Goal: Task Accomplishment & Management: Manage account settings

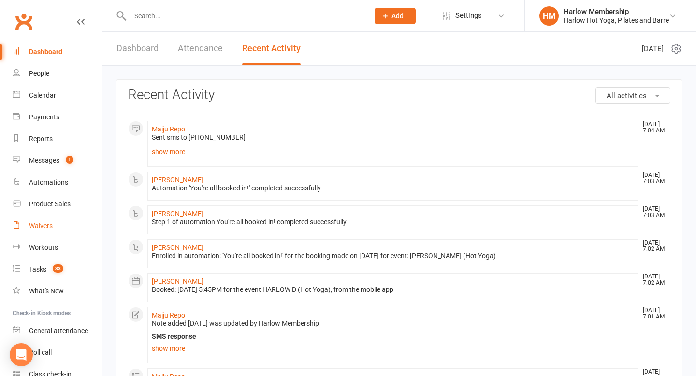
click at [44, 225] on div "Waivers" at bounding box center [41, 226] width 24 height 8
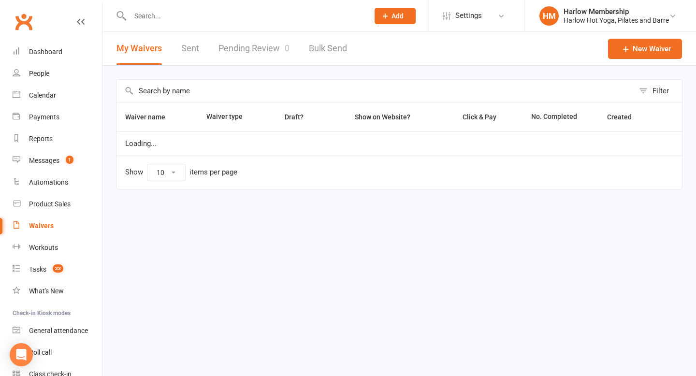
select select "100"
click at [192, 53] on link "Sent" at bounding box center [190, 48] width 18 height 33
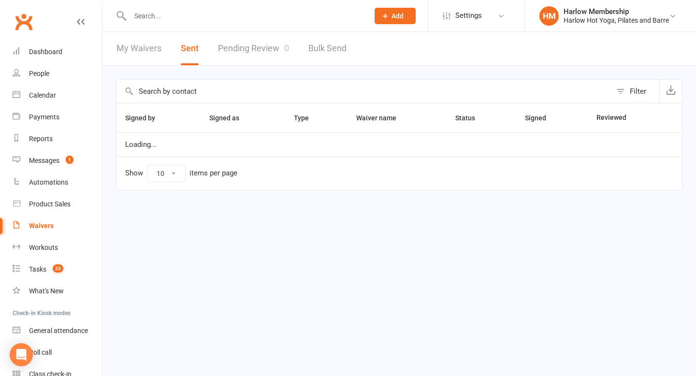
select select "100"
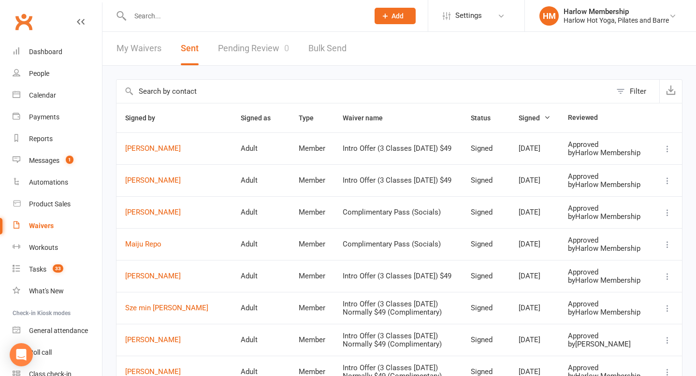
scroll to position [2, 0]
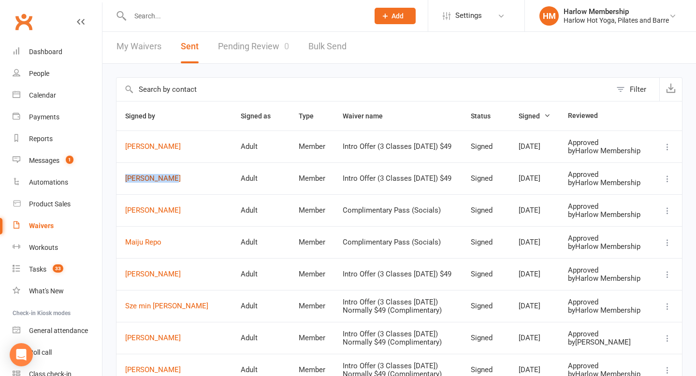
drag, startPoint x: 121, startPoint y: 190, endPoint x: 173, endPoint y: 188, distance: 51.7
click at [174, 189] on td "[PERSON_NAME]" at bounding box center [174, 178] width 116 height 32
copy link "[PERSON_NAME]"
drag, startPoint x: 121, startPoint y: 151, endPoint x: 196, endPoint y: 147, distance: 75.0
click at [197, 151] on td "[PERSON_NAME]" at bounding box center [174, 146] width 116 height 32
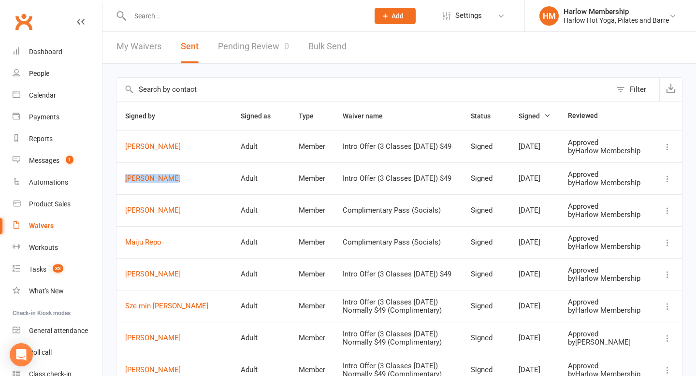
copy link "[PERSON_NAME]"
click at [69, 42] on link "Dashboard" at bounding box center [57, 52] width 89 height 22
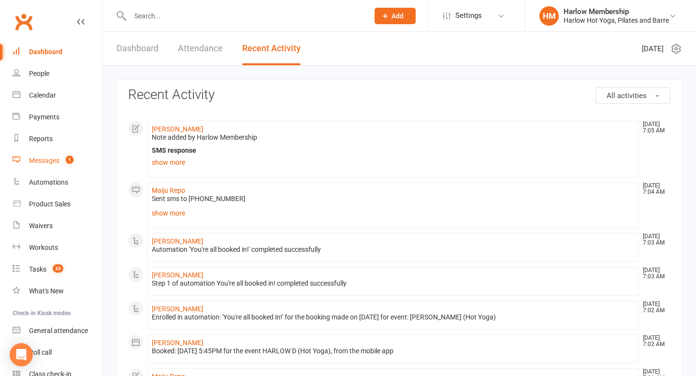
click at [47, 156] on link "Messages 1" at bounding box center [57, 161] width 89 height 22
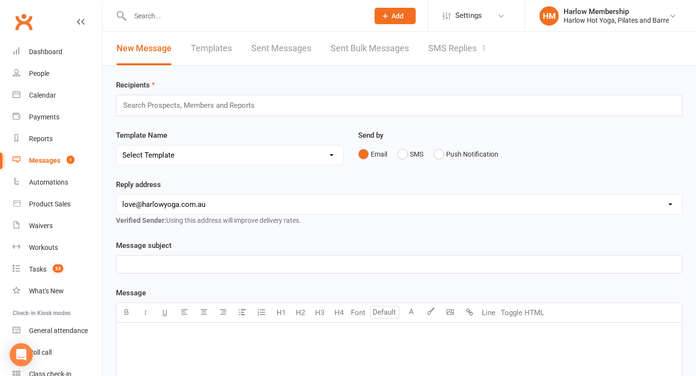
click at [445, 62] on link "SMS Replies 1" at bounding box center [457, 48] width 58 height 33
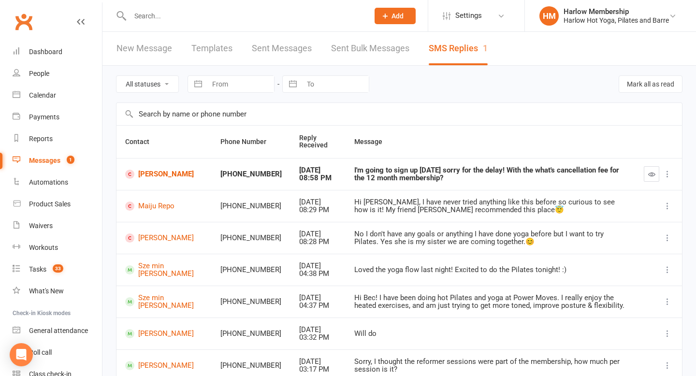
click at [219, 19] on input "text" at bounding box center [244, 16] width 235 height 14
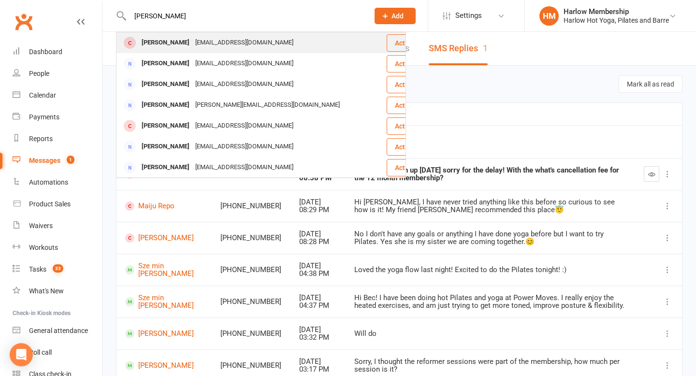
type input "[PERSON_NAME]"
click at [169, 51] on div "[PERSON_NAME] [EMAIL_ADDRESS][DOMAIN_NAME]" at bounding box center [251, 43] width 269 height 20
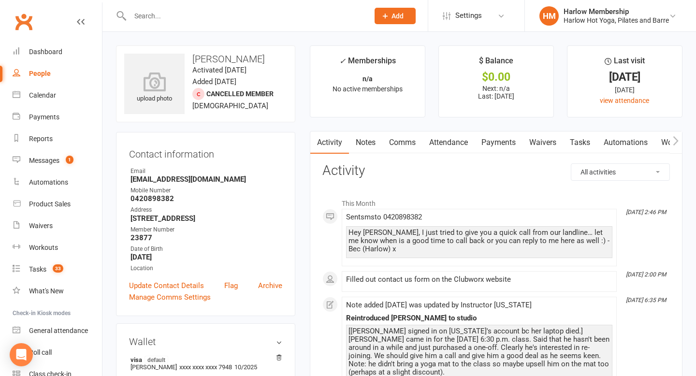
click at [364, 137] on link "Notes" at bounding box center [365, 142] width 33 height 22
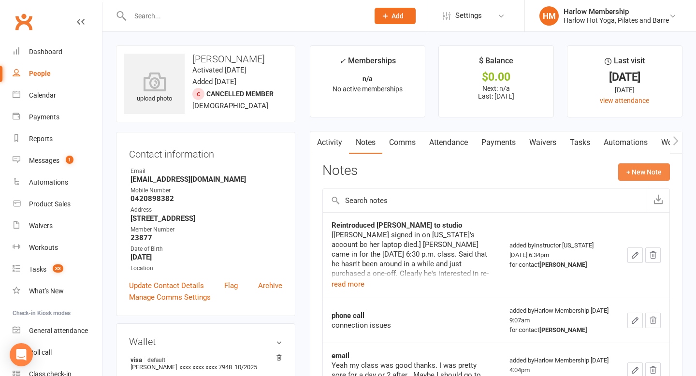
click at [645, 176] on button "+ New Note" at bounding box center [644, 171] width 52 height 17
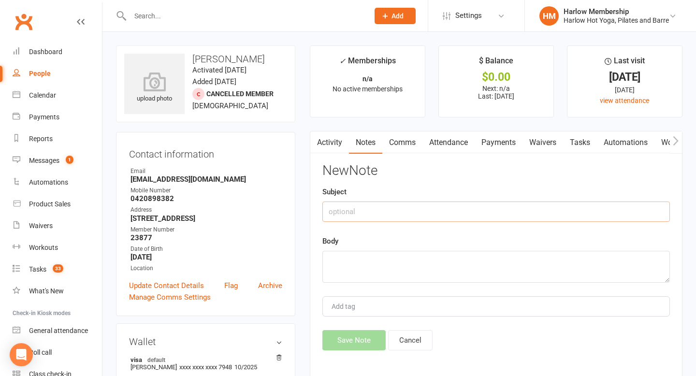
click at [435, 218] on input "text" at bounding box center [495, 212] width 347 height 20
type input "Filled in a contact us form"
click at [432, 274] on textarea at bounding box center [495, 267] width 347 height 32
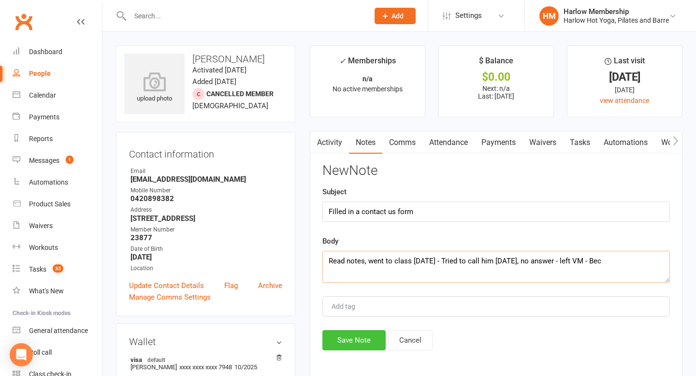
type textarea "Read notes, went to class [DATE] - Tried to call him [DATE], no answer - left V…"
click at [350, 337] on button "Save Note" at bounding box center [353, 340] width 63 height 20
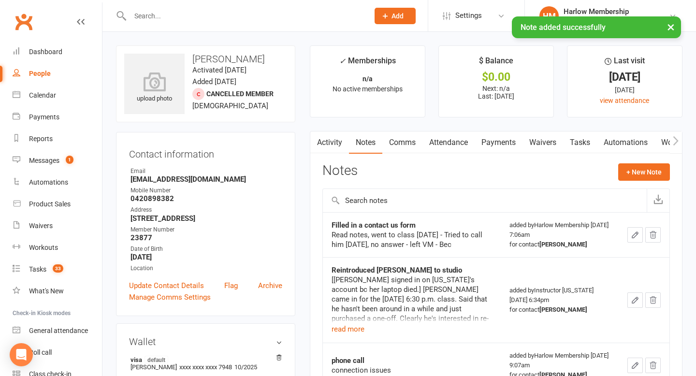
click at [584, 135] on link "Tasks" at bounding box center [580, 142] width 34 height 22
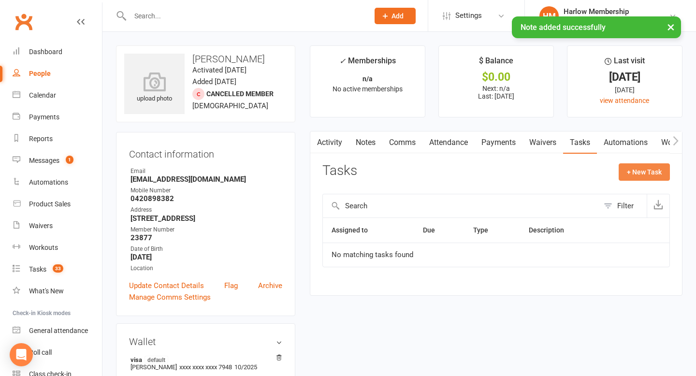
click at [644, 180] on button "+ New Task" at bounding box center [644, 171] width 51 height 17
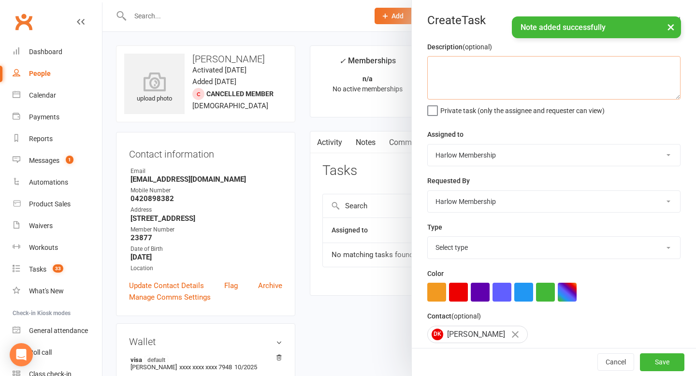
click at [473, 86] on textarea at bounding box center [553, 77] width 253 height 43
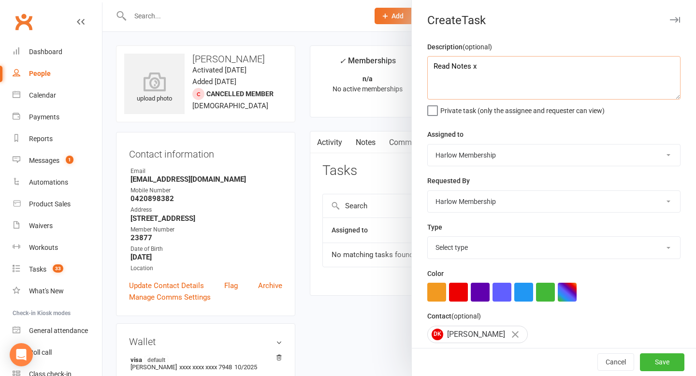
type textarea "Read Notes x"
click at [470, 253] on select "Select type [DOMAIN_NAME] lead - induction 1. won membership 2. hot lead - atte…" at bounding box center [554, 247] width 252 height 21
select select "28230"
click at [428, 238] on select "Select type [DOMAIN_NAME] lead - induction 1. won membership 2. hot lead - atte…" at bounding box center [554, 247] width 252 height 21
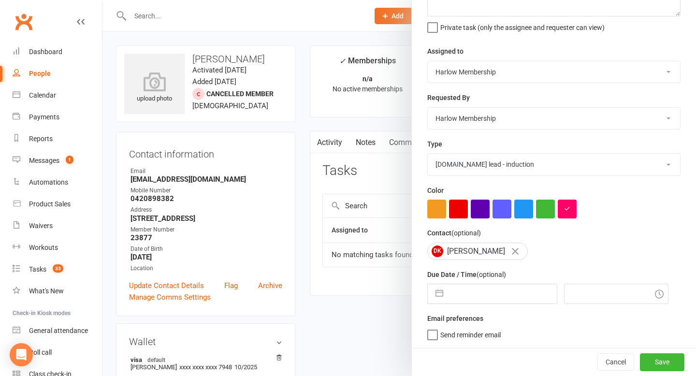
click at [484, 292] on input "text" at bounding box center [502, 293] width 109 height 19
select select "7"
select select "2025"
select select "8"
select select "2025"
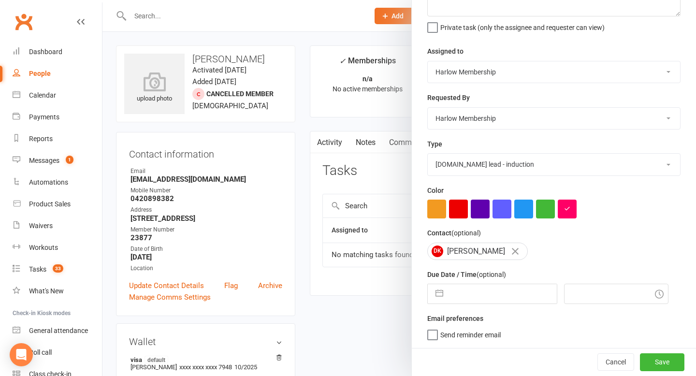
select select "9"
select select "2025"
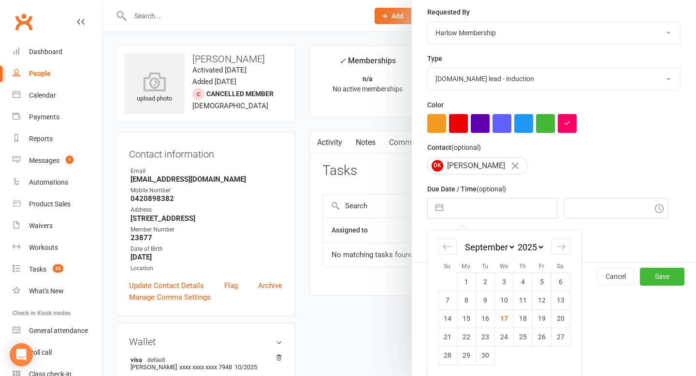
click at [503, 320] on td "17" at bounding box center [503, 318] width 19 height 18
type input "[DATE]"
type input "7:15am"
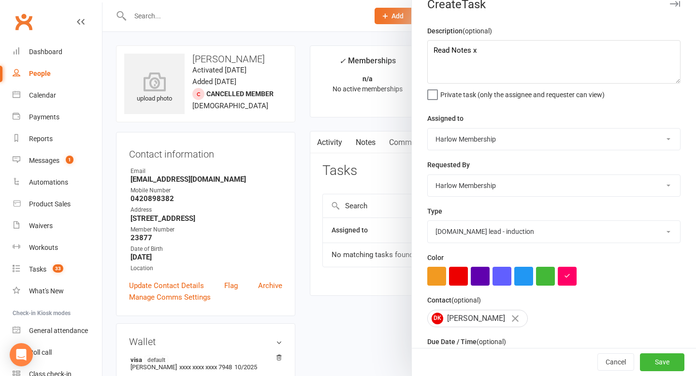
scroll to position [0, 0]
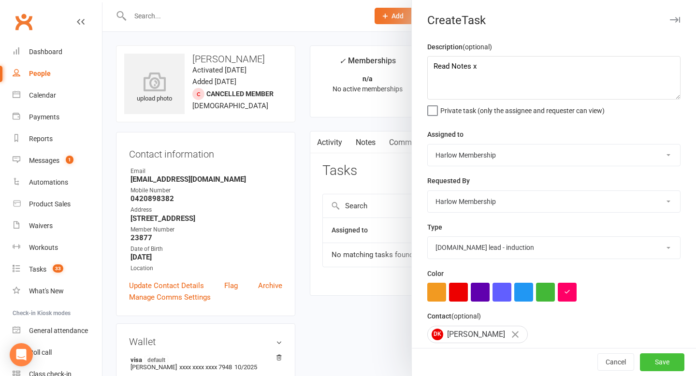
click at [658, 362] on button "Save" at bounding box center [662, 362] width 44 height 17
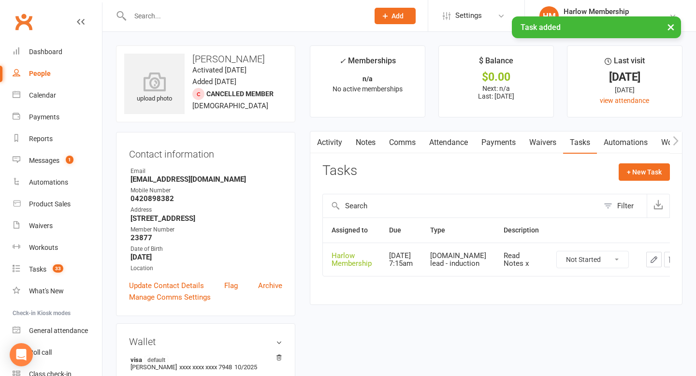
click at [328, 136] on link "Activity" at bounding box center [329, 142] width 39 height 22
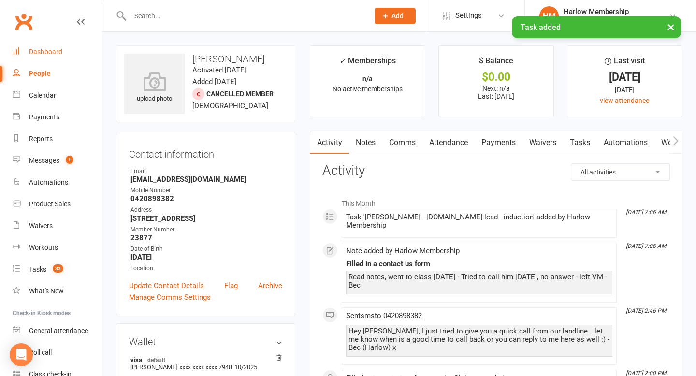
click at [53, 53] on div "Dashboard" at bounding box center [45, 52] width 33 height 8
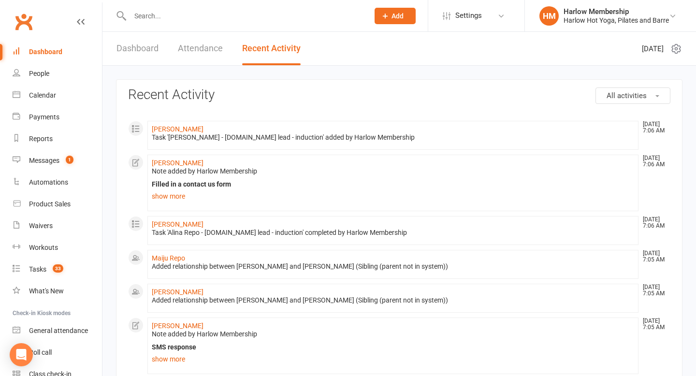
click at [141, 52] on link "Dashboard" at bounding box center [137, 48] width 42 height 33
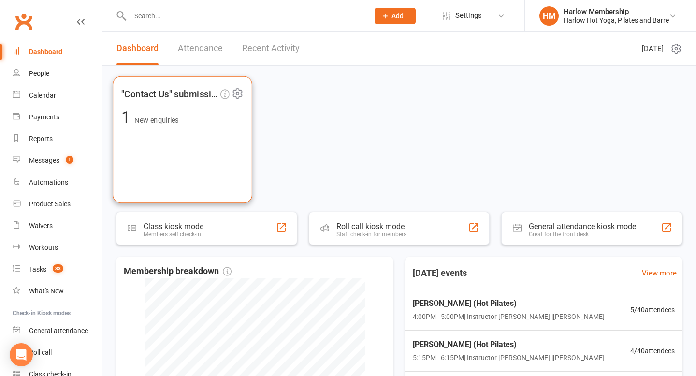
click at [188, 125] on span "1 New enquiries" at bounding box center [182, 117] width 122 height 16
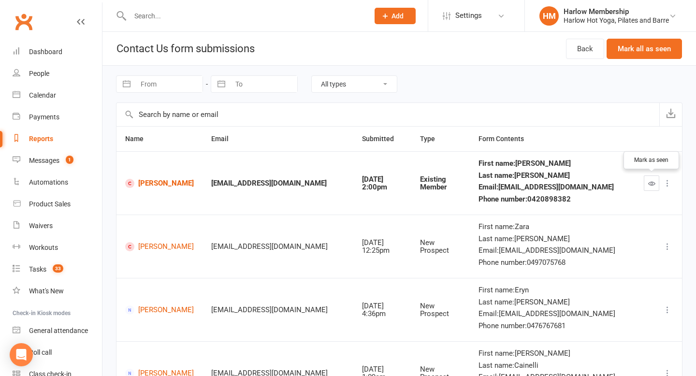
click at [651, 186] on icon "button" at bounding box center [651, 183] width 7 height 7
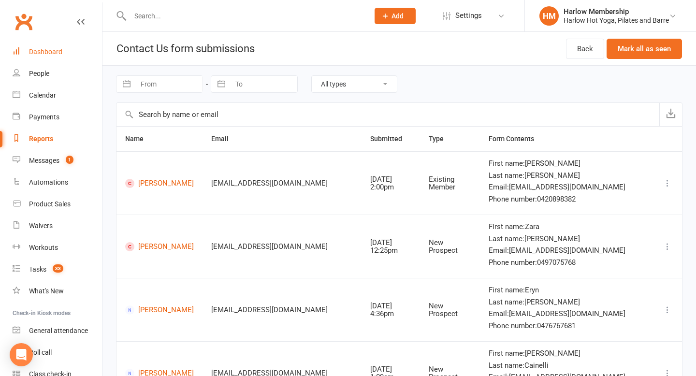
click at [51, 54] on div "Dashboard" at bounding box center [45, 52] width 33 height 8
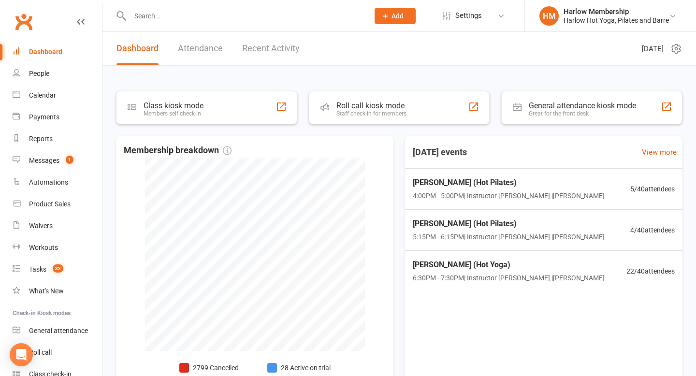
click at [209, 18] on input "text" at bounding box center [244, 16] width 235 height 14
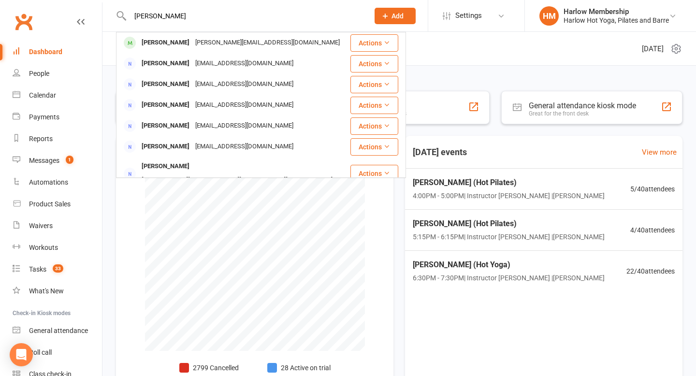
type input "[PERSON_NAME]"
click at [215, 39] on div "[PERSON_NAME][EMAIL_ADDRESS][DOMAIN_NAME]" at bounding box center [267, 43] width 150 height 14
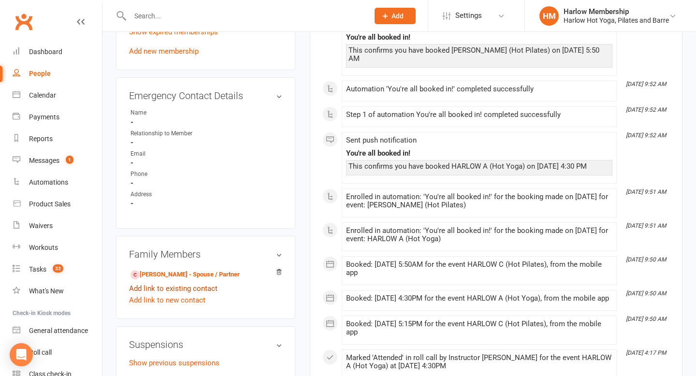
scroll to position [561, 0]
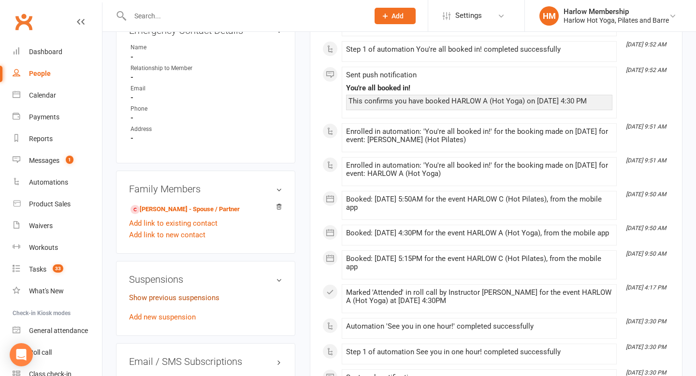
click at [168, 293] on link "Show previous suspensions" at bounding box center [174, 297] width 90 height 9
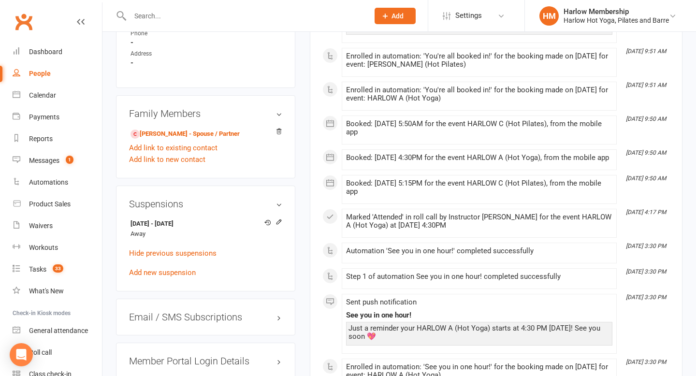
scroll to position [637, 0]
click at [180, 271] on link "Add new suspension" at bounding box center [162, 272] width 67 height 9
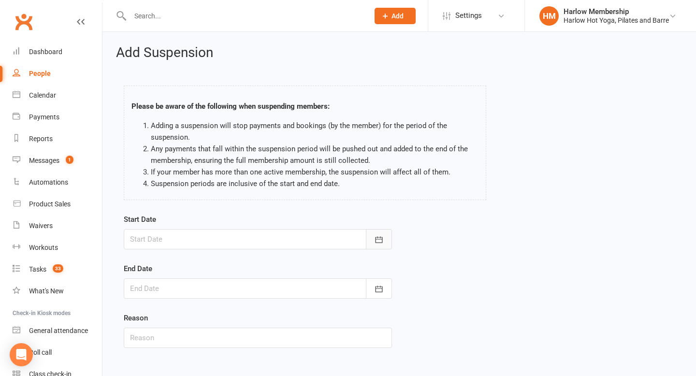
click at [387, 238] on button "button" at bounding box center [379, 239] width 26 height 20
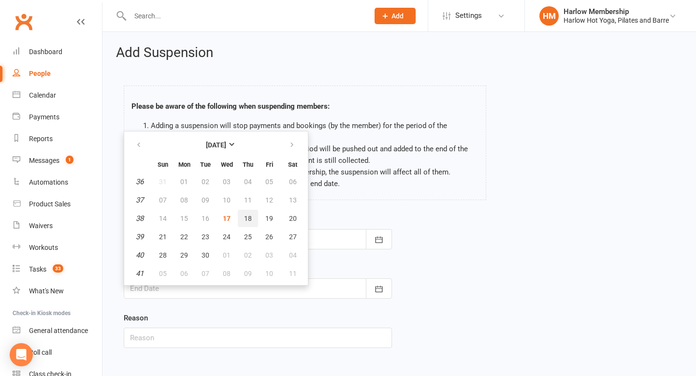
click at [253, 214] on button "18" at bounding box center [248, 218] width 20 height 17
type input "[DATE]"
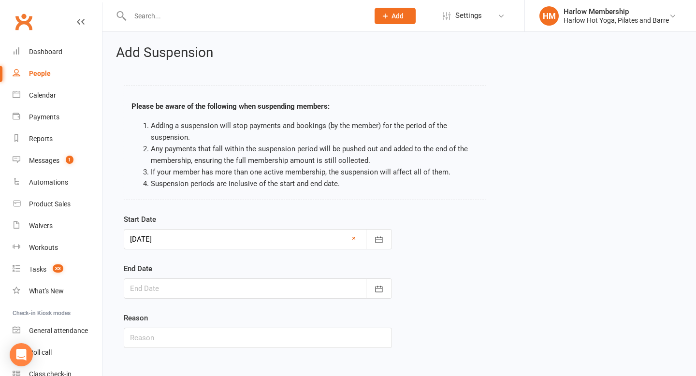
click at [320, 288] on div at bounding box center [258, 288] width 268 height 20
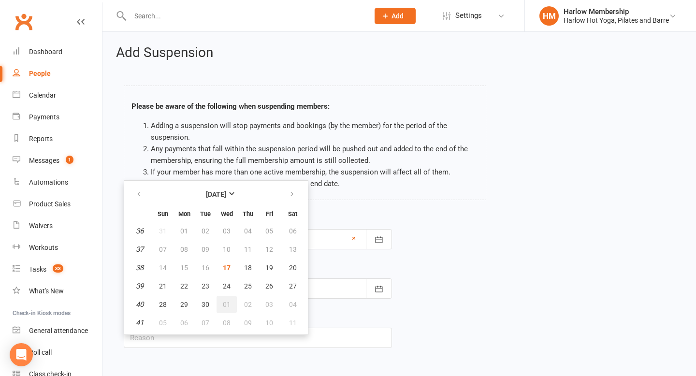
click at [228, 304] on span "01" at bounding box center [227, 305] width 8 height 8
type input "[DATE]"
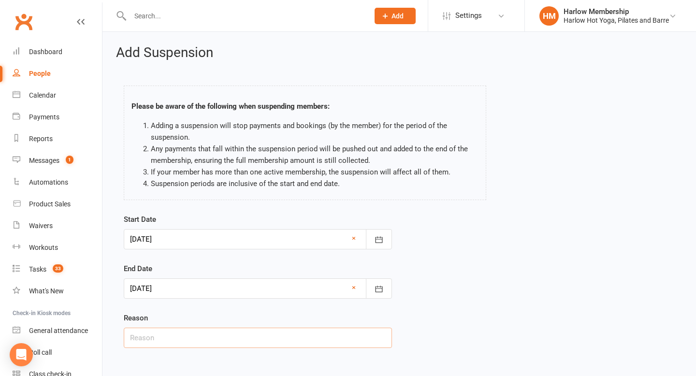
click at [230, 336] on input "text" at bounding box center [258, 338] width 268 height 20
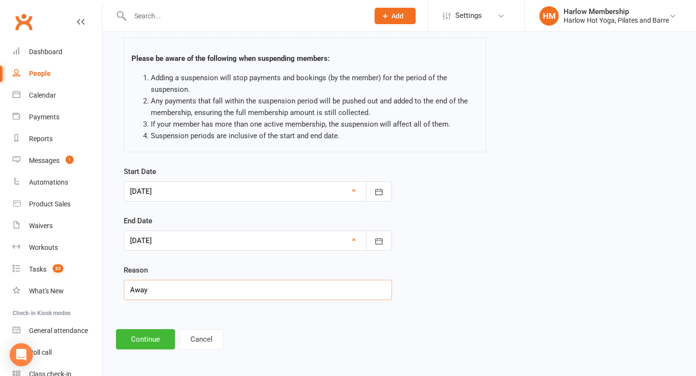
scroll to position [49, 0]
type input "Away"
click at [134, 346] on button "Continue" at bounding box center [145, 338] width 59 height 20
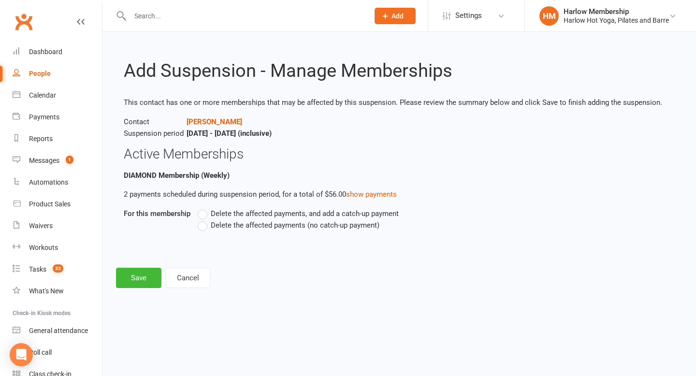
click at [207, 213] on label "Delete the affected payments, and add a catch-up payment" at bounding box center [298, 214] width 201 height 12
click at [204, 208] on input "Delete the affected payments, and add a catch-up payment" at bounding box center [201, 208] width 6 height 0
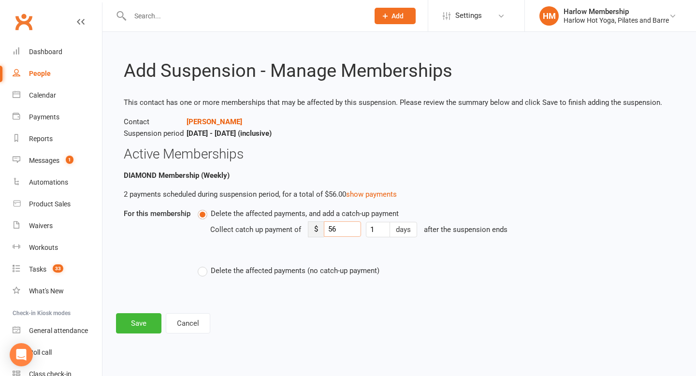
click at [346, 224] on input "56" at bounding box center [342, 228] width 37 height 15
click at [345, 224] on input "56" at bounding box center [342, 228] width 37 height 15
type input "10"
click at [136, 319] on button "Save" at bounding box center [138, 323] width 45 height 20
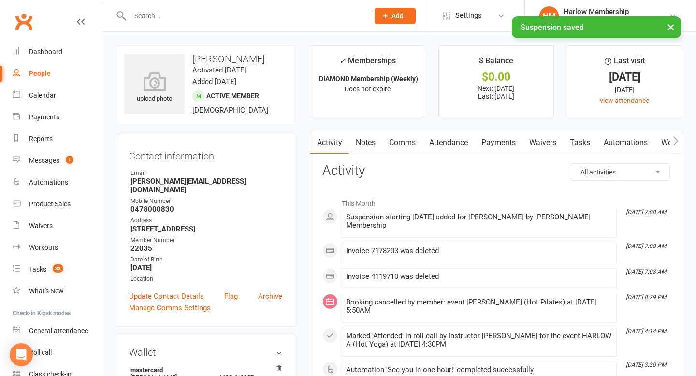
click at [367, 147] on link "Notes" at bounding box center [365, 142] width 33 height 22
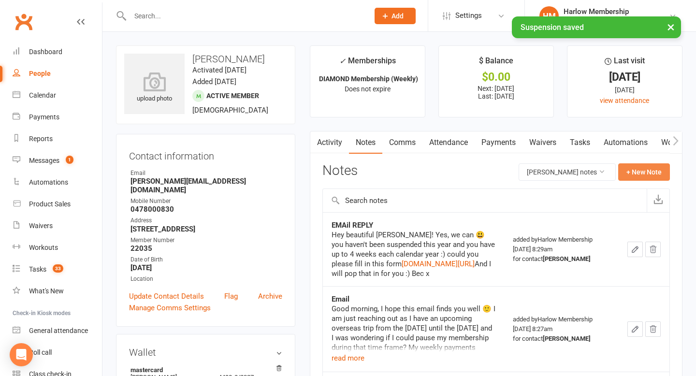
click at [641, 167] on button "+ New Note" at bounding box center [644, 171] width 52 height 17
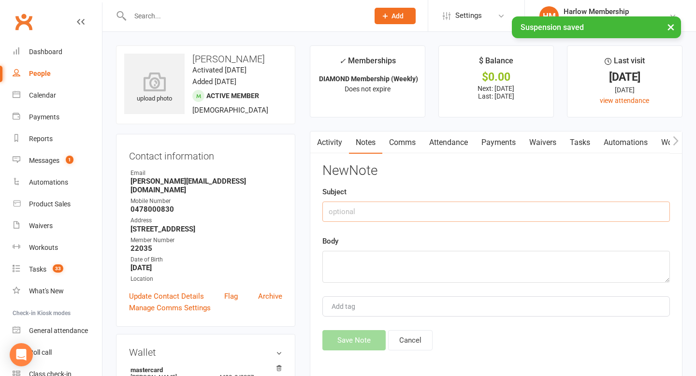
click at [394, 209] on input "text" at bounding box center [495, 212] width 347 height 20
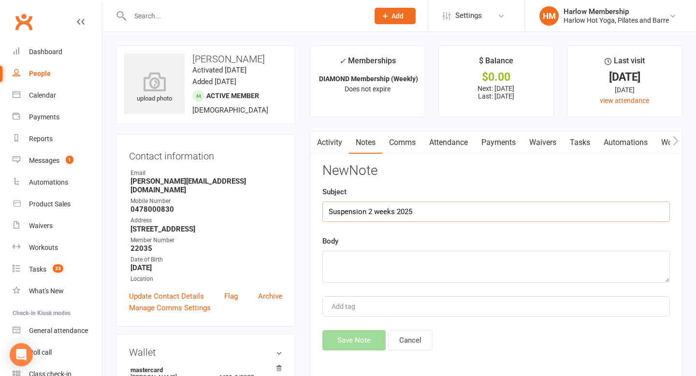
type input "Suspension 2 weeks 2025"
click at [387, 266] on textarea at bounding box center [495, 267] width 347 height 32
paste textarea "[URL][DOMAIN_NAME]"
type textarea "[URL][DOMAIN_NAME]"
click at [344, 345] on button "Save Note" at bounding box center [353, 340] width 63 height 20
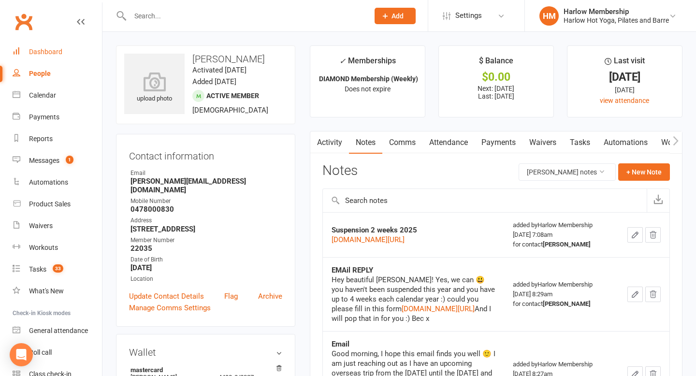
click at [45, 43] on link "Dashboard" at bounding box center [57, 52] width 89 height 22
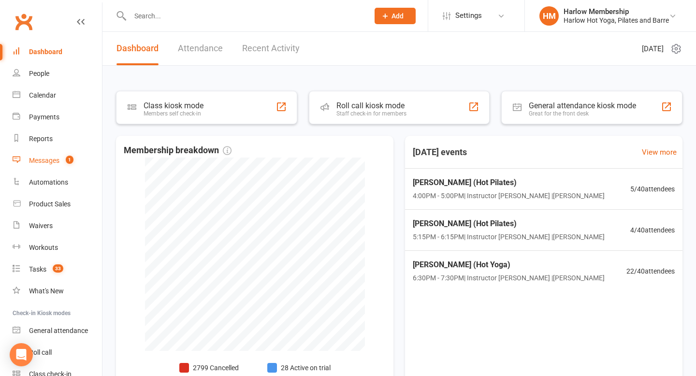
click at [48, 159] on div "Messages" at bounding box center [44, 161] width 30 height 8
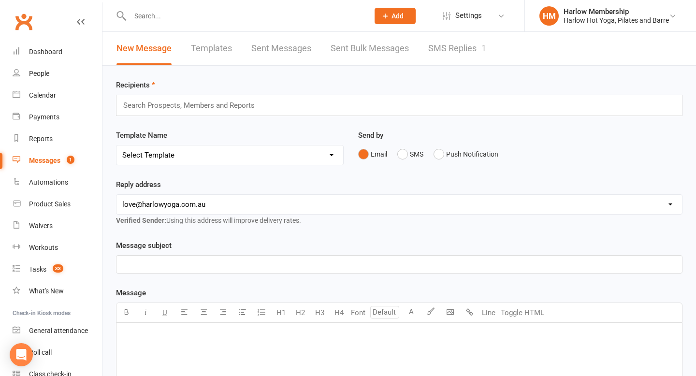
click at [438, 50] on link "SMS Replies 1" at bounding box center [457, 48] width 58 height 33
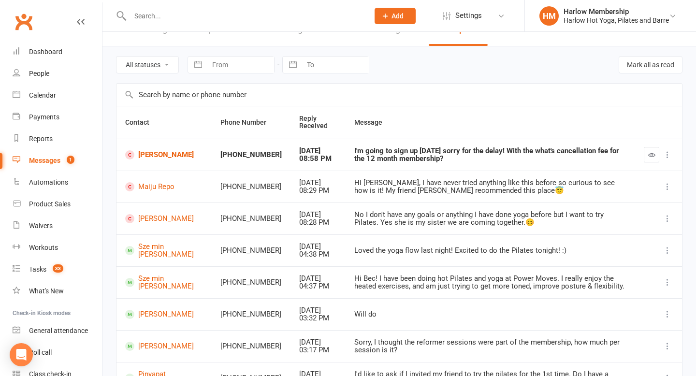
scroll to position [21, 0]
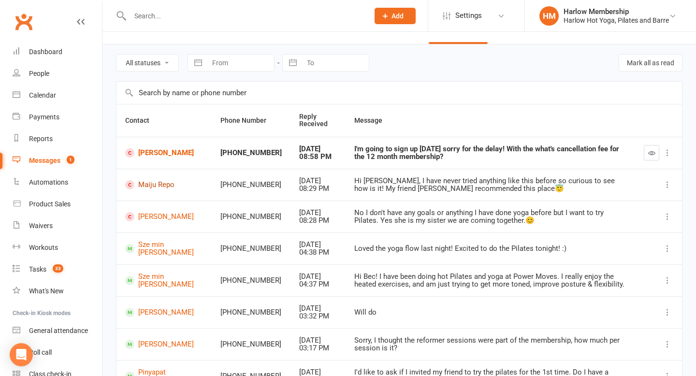
click at [164, 187] on link "Maiju Repo" at bounding box center [164, 184] width 78 height 9
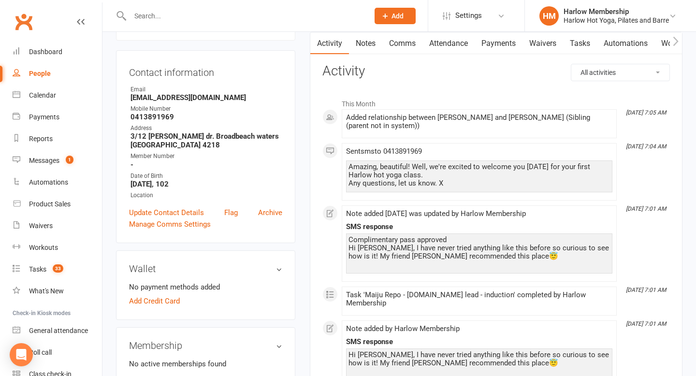
scroll to position [90, 0]
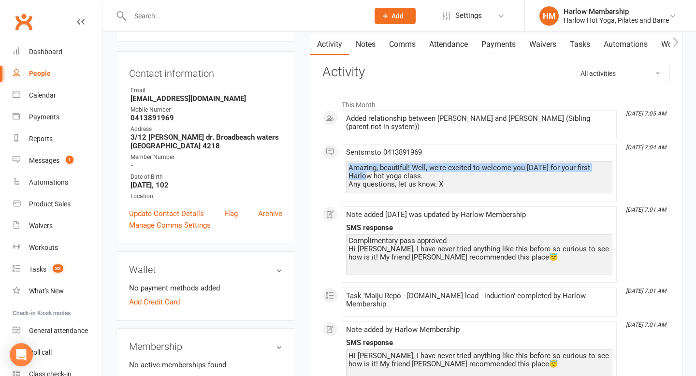
drag, startPoint x: 349, startPoint y: 166, endPoint x: 329, endPoint y: 173, distance: 21.2
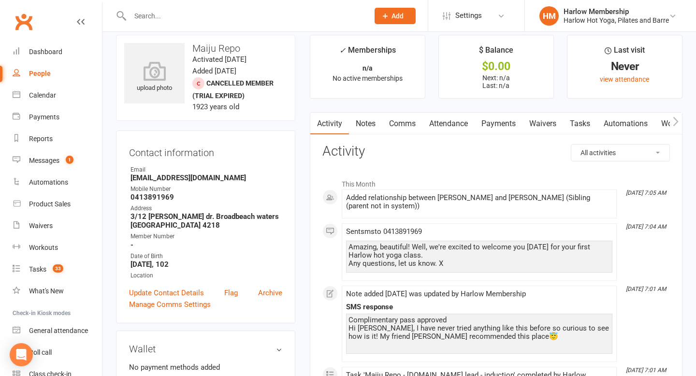
scroll to position [0, 0]
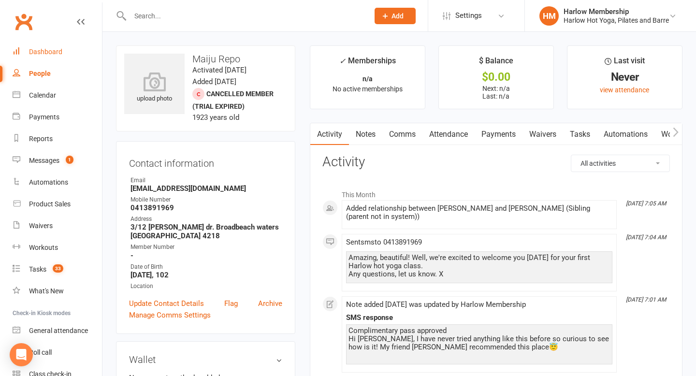
click at [56, 54] on div "Dashboard" at bounding box center [45, 52] width 33 height 8
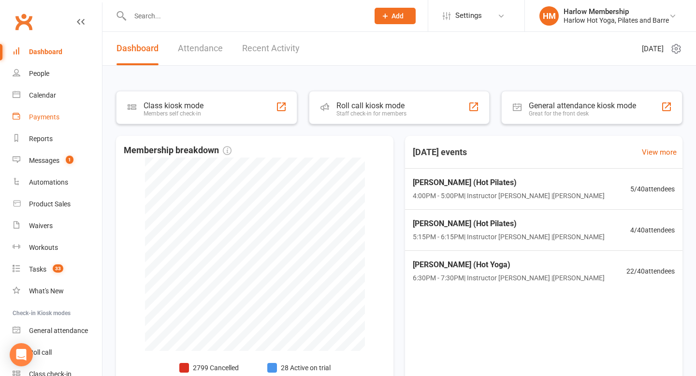
click at [29, 119] on div "Payments" at bounding box center [44, 117] width 30 height 8
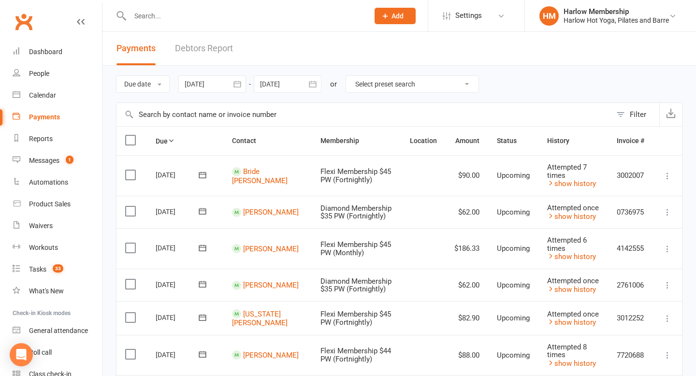
click at [618, 115] on button "Filter" at bounding box center [635, 114] width 48 height 23
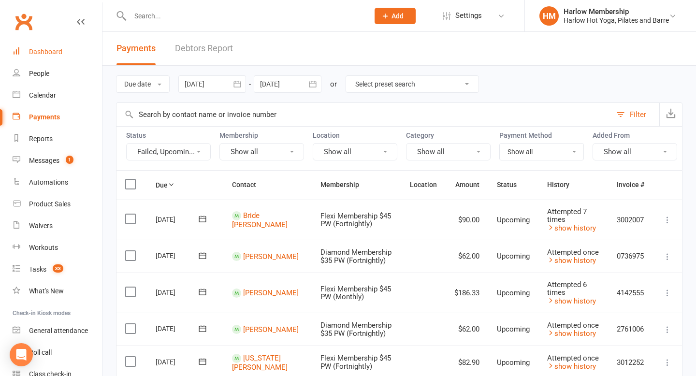
click at [50, 52] on div "Dashboard" at bounding box center [45, 52] width 33 height 8
